Goal: Ask a question: Seek information or help from site administrators or community

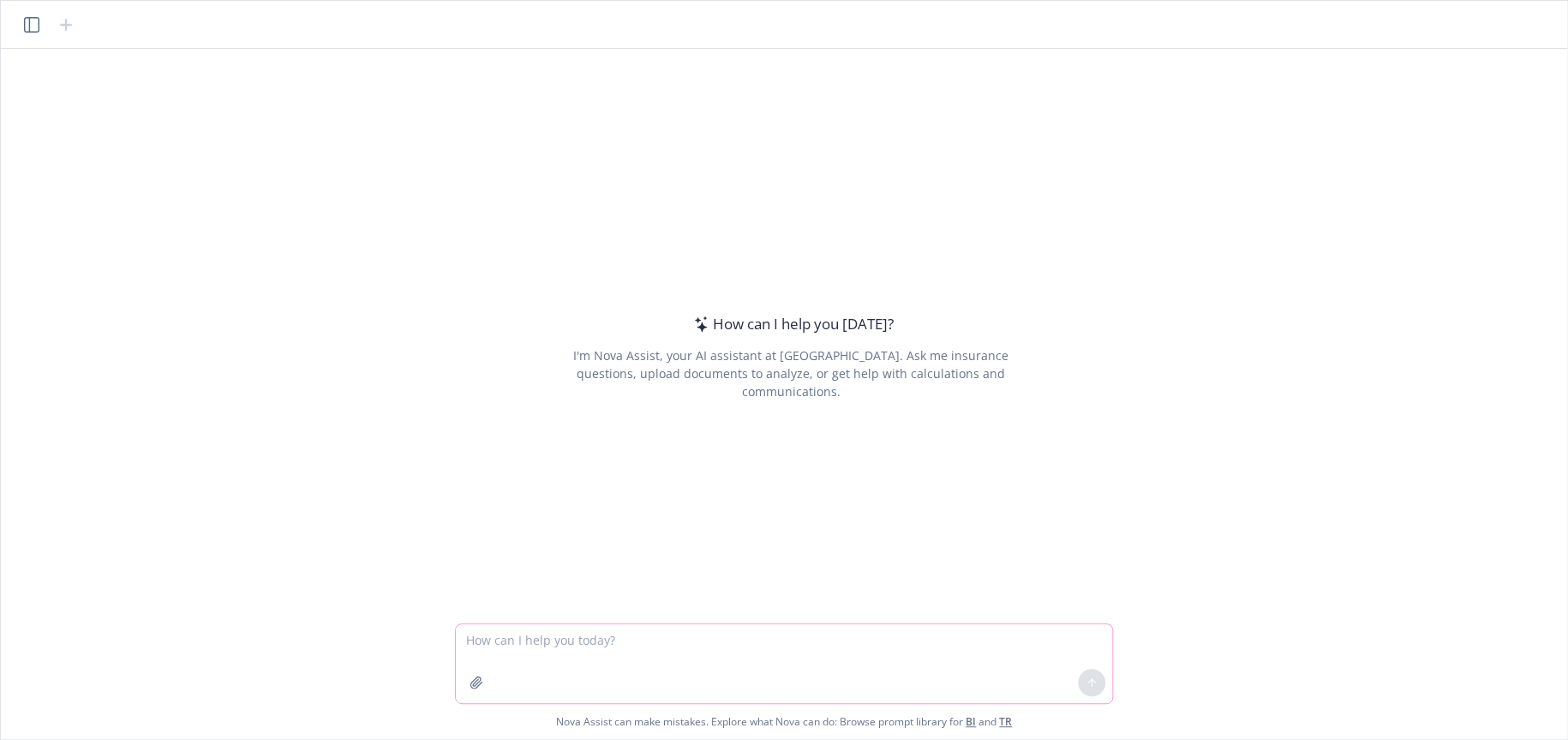
drag, startPoint x: 1378, startPoint y: 2, endPoint x: 640, endPoint y: 636, distance: 972.9
click at [640, 636] on textarea at bounding box center [784, 663] width 657 height 79
type textarea "c"
drag, startPoint x: 567, startPoint y: 642, endPoint x: 616, endPoint y: 640, distance: 49.0
click at [616, 640] on textarea "what date should someone enter on an EDD disability form if disability i" at bounding box center [784, 663] width 657 height 79
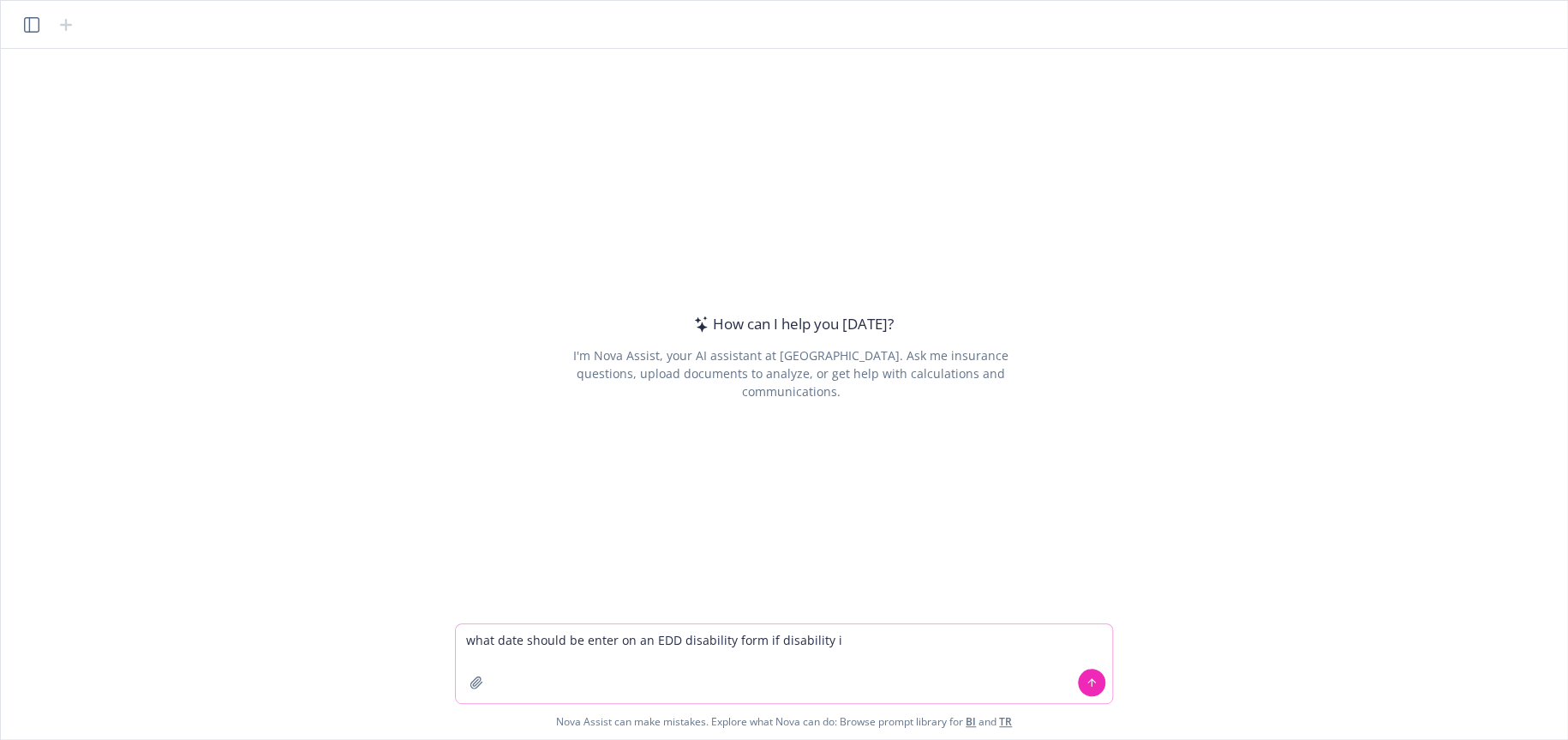
click at [613, 640] on textarea "what date should be enter on an EDD disability form if disability i" at bounding box center [784, 663] width 657 height 79
click at [632, 643] on textarea "what date should be entered on an EDD disability form if disability i" at bounding box center [784, 663] width 657 height 79
drag, startPoint x: 852, startPoint y: 638, endPoint x: 787, endPoint y: 644, distance: 65.3
click at [787, 644] on textarea "what date should be entered on an EDD disability form if disability i" at bounding box center [784, 663] width 657 height 79
type textarea "what date should be entered on an EDD disability form if someone is disabled af…"
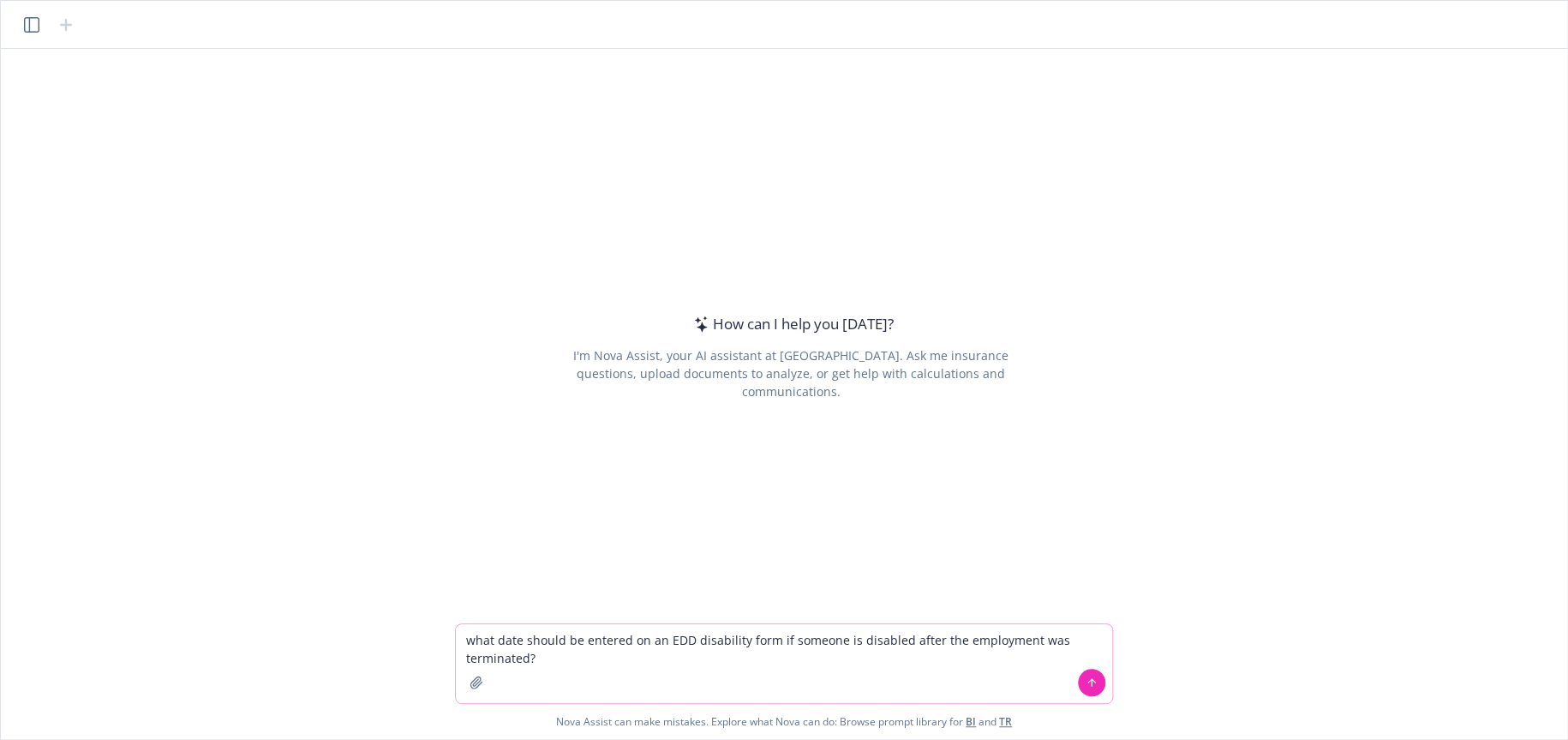
click at [1090, 686] on icon at bounding box center [1091, 682] width 12 height 12
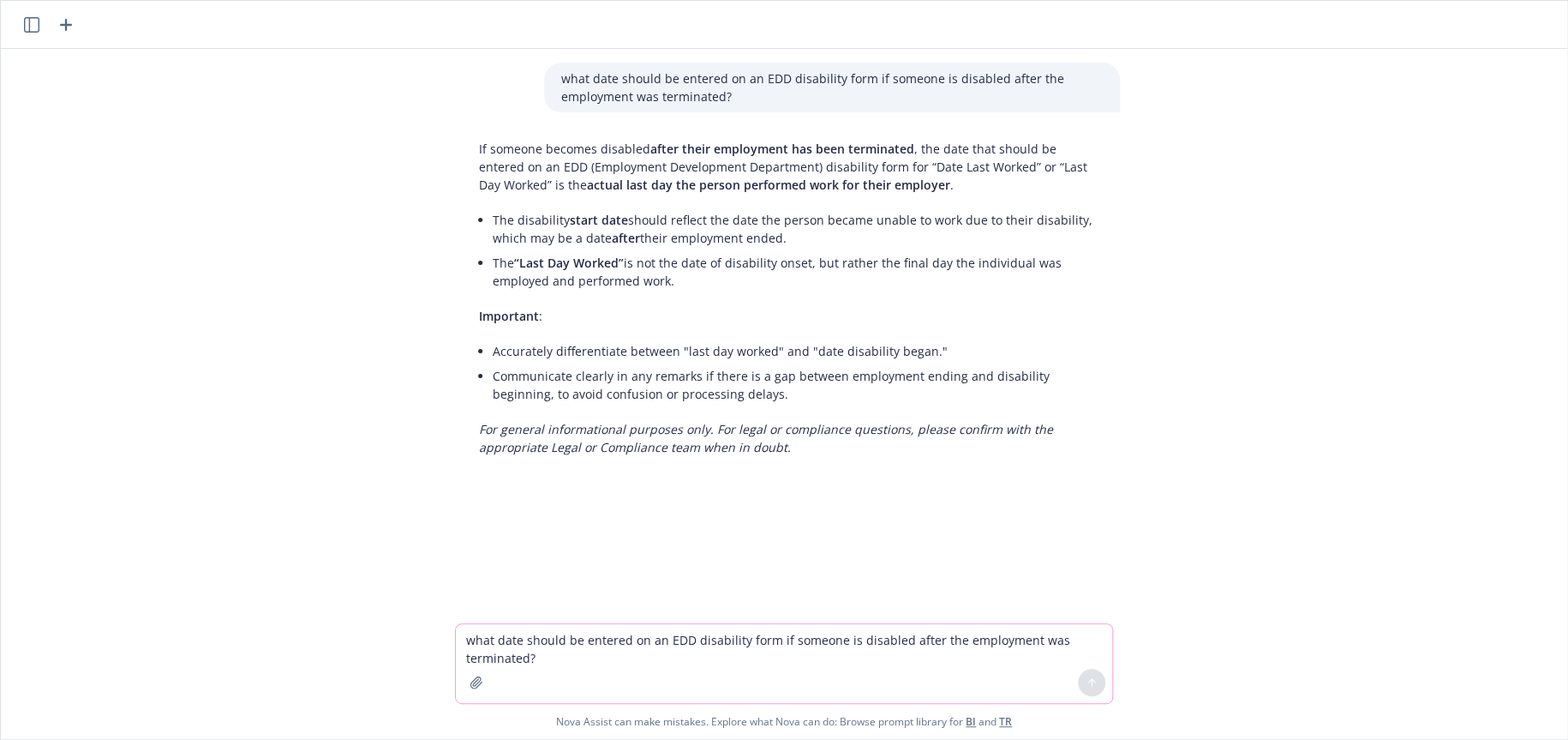
click at [531, 644] on textarea "what date should be entered on an EDD disability form if someone is disabled af…" at bounding box center [784, 663] width 657 height 79
drag, startPoint x: 712, startPoint y: 640, endPoint x: 805, endPoint y: 643, distance: 93.0
click at [805, 643] on textarea "can you provide a benchmarking report for paid family leave that includes numbe…" at bounding box center [784, 663] width 657 height 79
click at [465, 640] on textarea "can you provide a benchmarking report for parental and maternity leave that inc…" at bounding box center [784, 663] width 657 height 79
click at [848, 659] on textarea "can you provide a benchmarking report for parental and maternity leave that inc…" at bounding box center [784, 663] width 657 height 79
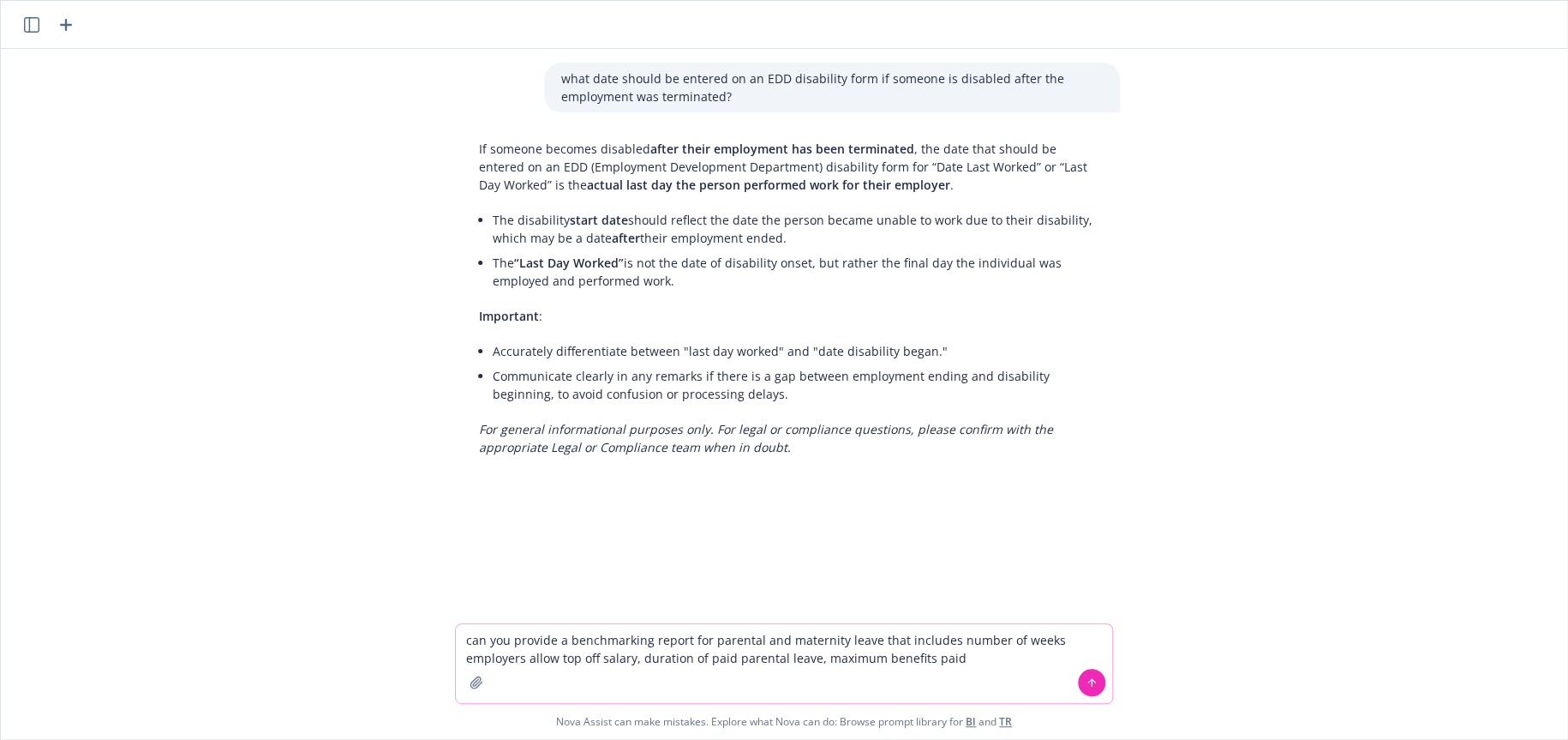
click at [633, 656] on textarea "can you provide a benchmarking report for parental and maternity leave that inc…" at bounding box center [784, 663] width 657 height 79
click at [1081, 653] on textarea "can you provide a benchmarking report for parental and maternity leave that inc…" at bounding box center [784, 663] width 657 height 79
click at [749, 659] on textarea "can you provide a benchmarking report for parental and maternity leave that inc…" at bounding box center [784, 663] width 657 height 79
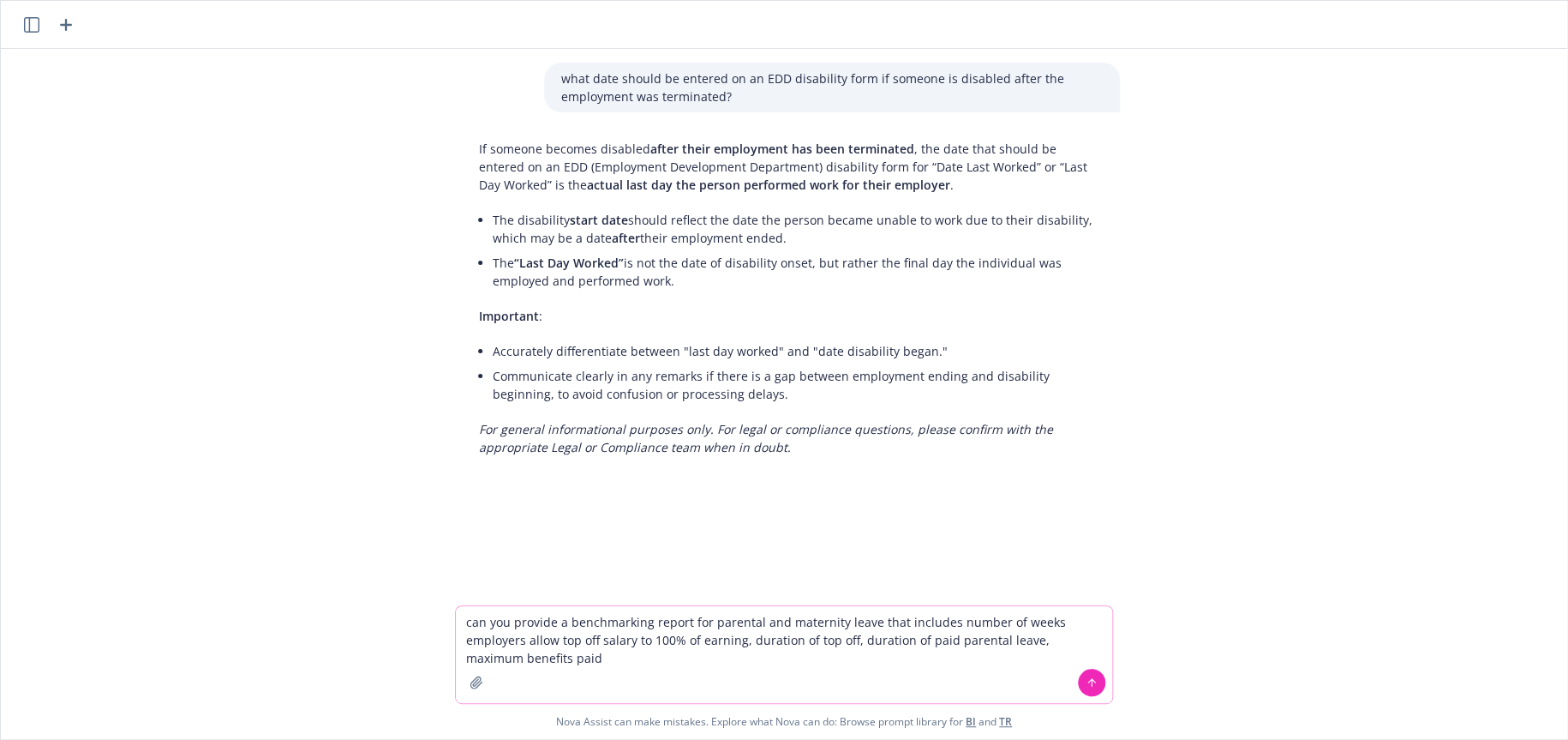
click at [1033, 642] on textarea "can you provide a benchmarking report for parental and maternity leave that inc…" at bounding box center [784, 654] width 657 height 96
click at [626, 656] on textarea "can you provide a benchmarking report for parental and maternity leave that inc…" at bounding box center [784, 654] width 657 height 96
type textarea "can you provide a benchmarking report for parental and maternity leave that inc…"
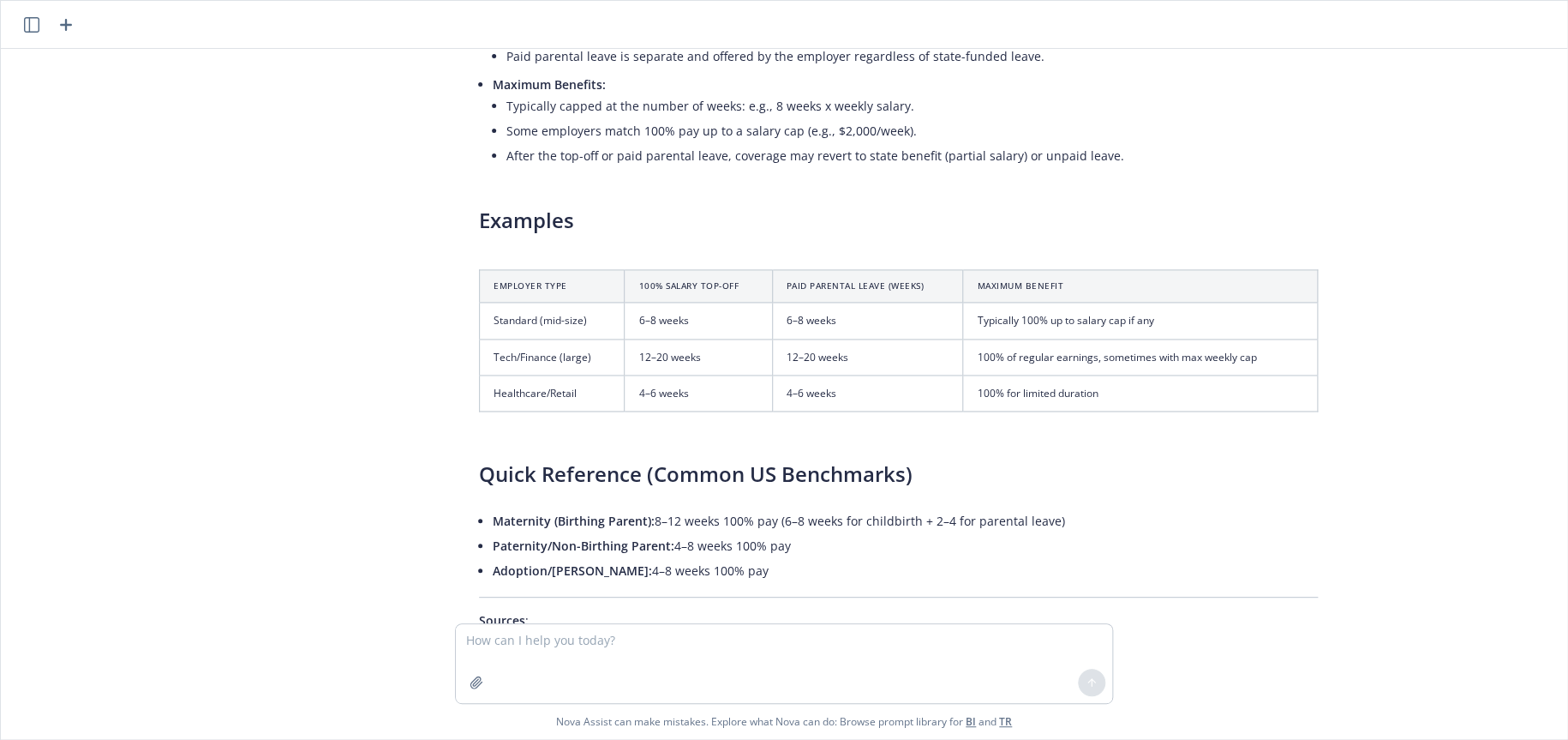
scroll to position [1197, 0]
